Goal: Information Seeking & Learning: Learn about a topic

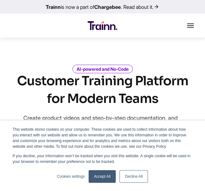
click at [110, 177] on link "Accept All" at bounding box center [102, 176] width 27 height 13
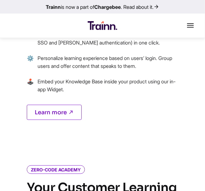
scroll to position [475, 0]
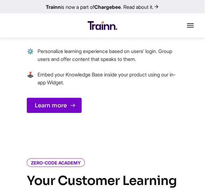
click at [70, 98] on link "Learn more" at bounding box center [54, 105] width 55 height 15
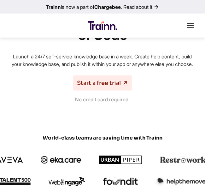
scroll to position [78, 0]
click at [148, 5] on link "Trainn is now a part of Chargebee . Read about it." at bounding box center [102, 7] width 205 height 14
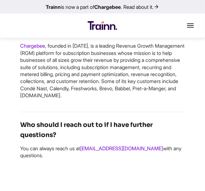
scroll to position [938, 0]
click at [169, 140] on h4 "Who should I reach out to if I have further questions?" at bounding box center [102, 130] width 164 height 20
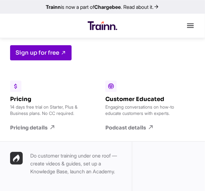
scroll to position [1143, 0]
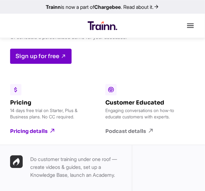
click at [28, 134] on link "Pricing details" at bounding box center [46, 130] width 72 height 7
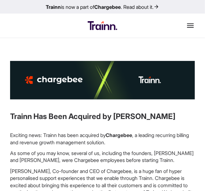
click at [36, 130] on div "Trainn Has Been Acquired by Chargebee Exciting news: Trainn has been acquired b…" at bounding box center [102, 186] width 185 height 250
click at [51, 149] on p "As some of you may know, several of us, including the founders, Vivek and Suman…" at bounding box center [102, 156] width 185 height 14
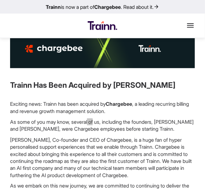
scroll to position [41, 0]
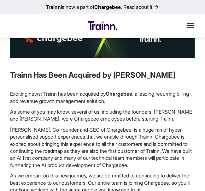
click at [60, 36] on div "Features Product Videos Create product & how-to videos in multiple languages. G…" at bounding box center [102, 26] width 205 height 24
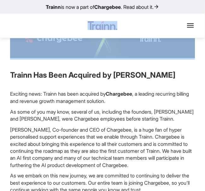
click at [60, 36] on div "Features Product Videos Create product & how-to videos in multiple languages. G…" at bounding box center [102, 26] width 205 height 24
